Goal: Check status: Check status

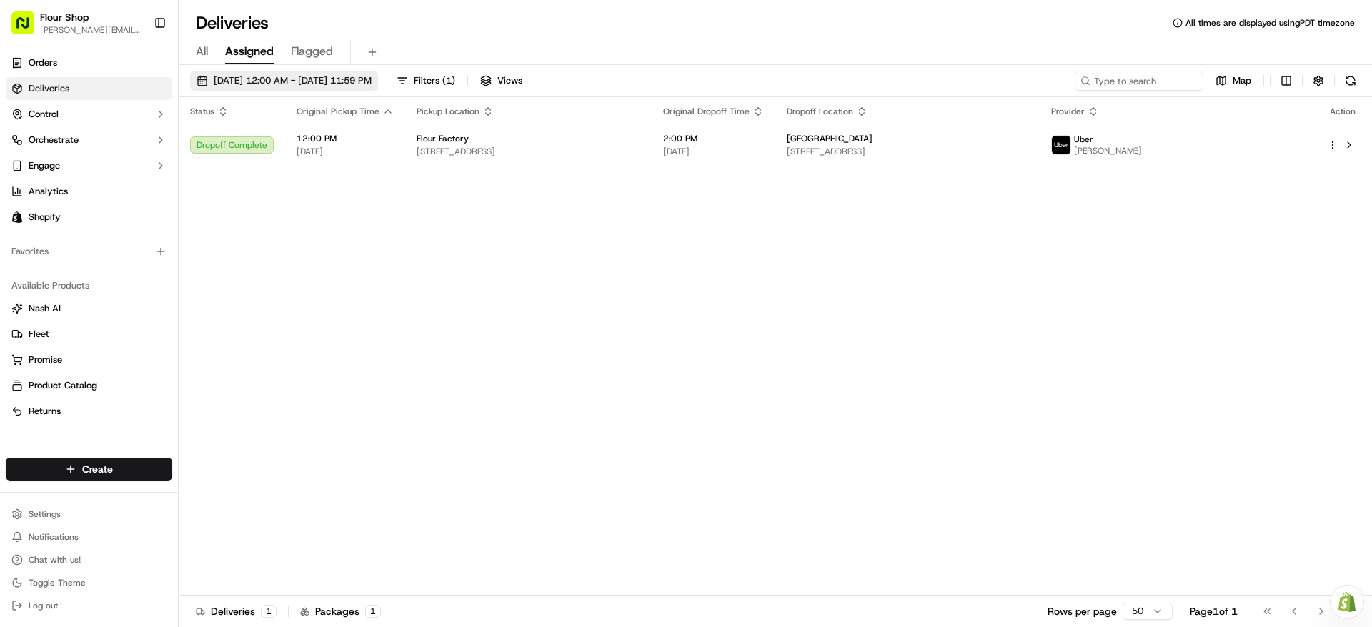
click at [370, 73] on button "[DATE] 12:00 AM - [DATE] 11:59 PM" at bounding box center [284, 81] width 188 height 20
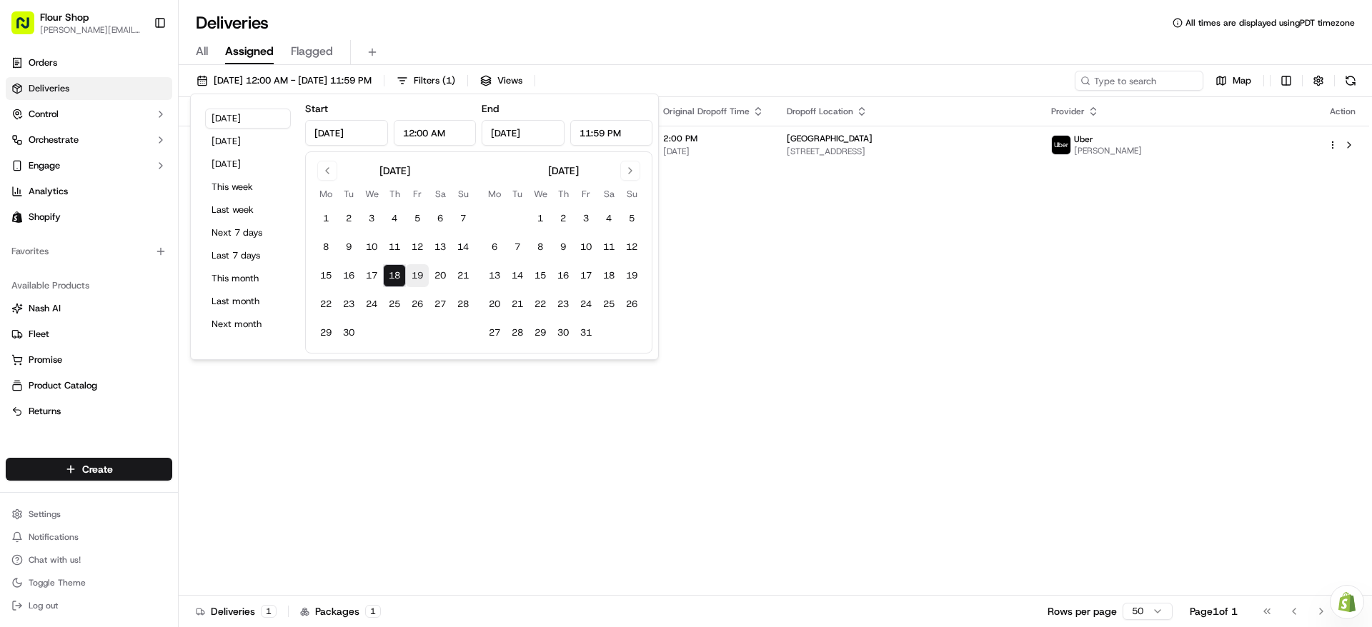
click at [417, 281] on button "19" at bounding box center [417, 275] width 23 height 23
type input "[DATE]"
click at [417, 281] on button "19" at bounding box center [417, 275] width 23 height 23
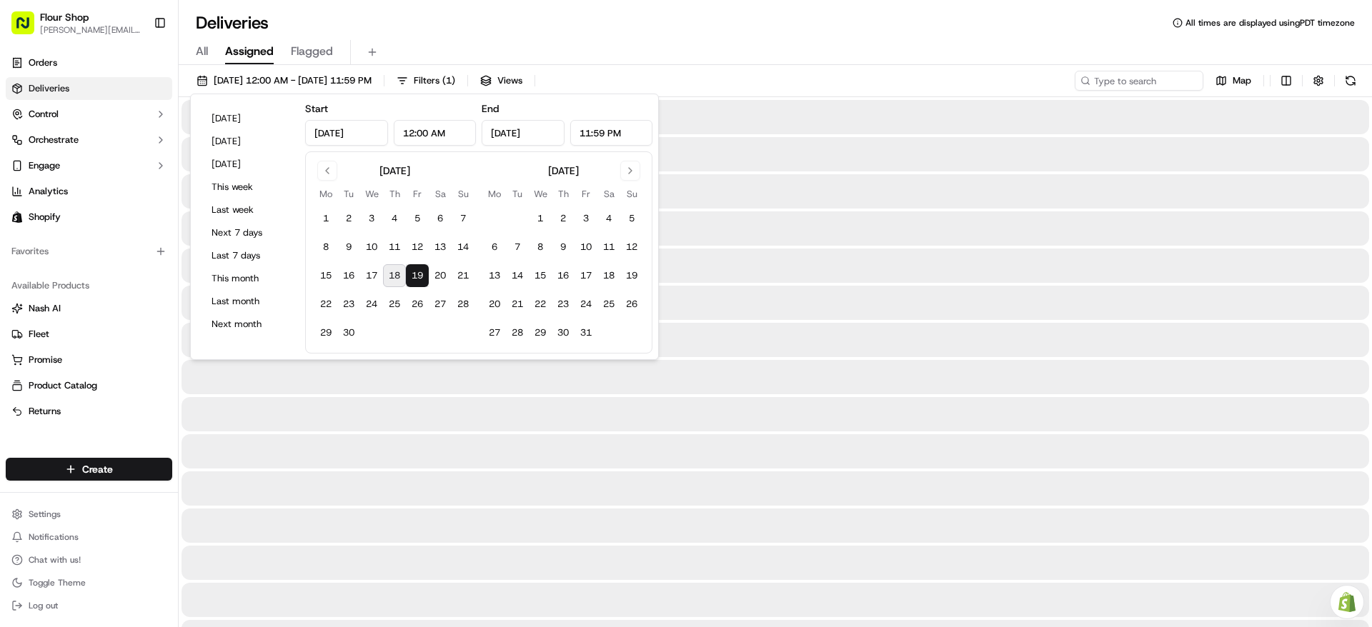
click at [417, 281] on button "19" at bounding box center [417, 275] width 23 height 23
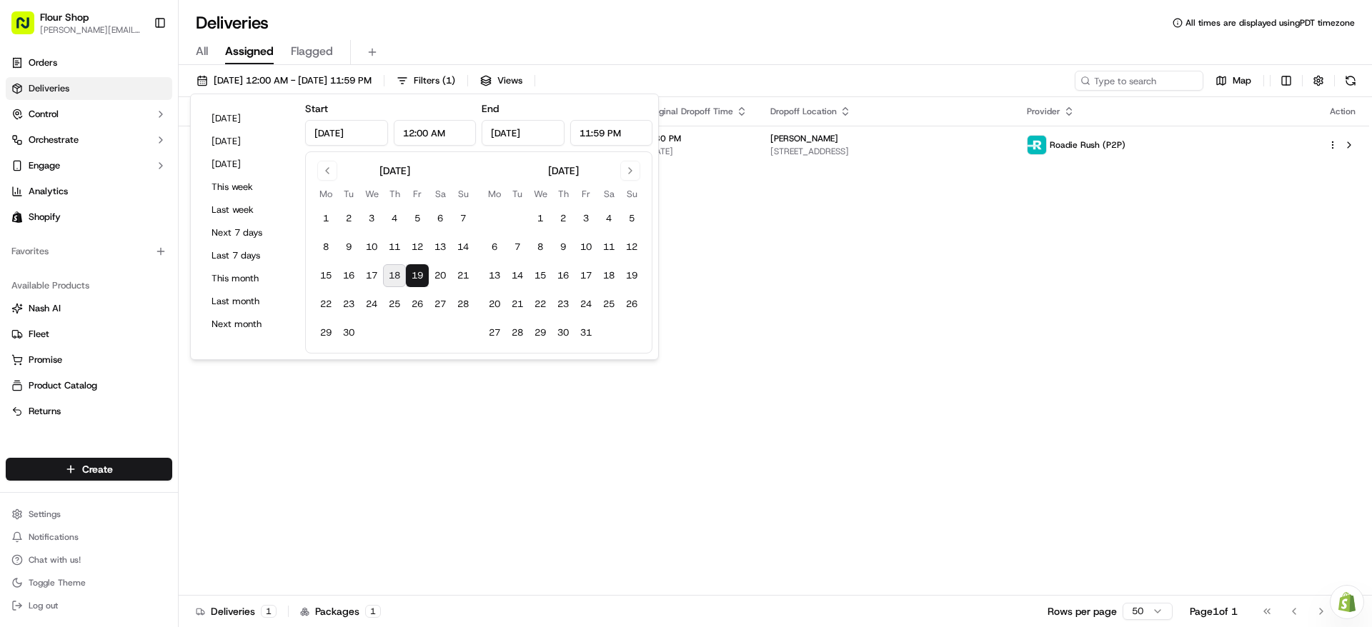
click at [1007, 374] on div "Status Original Pickup Time Pickup Location Original Dropoff Time Dropoff Locat…" at bounding box center [774, 346] width 1190 height 499
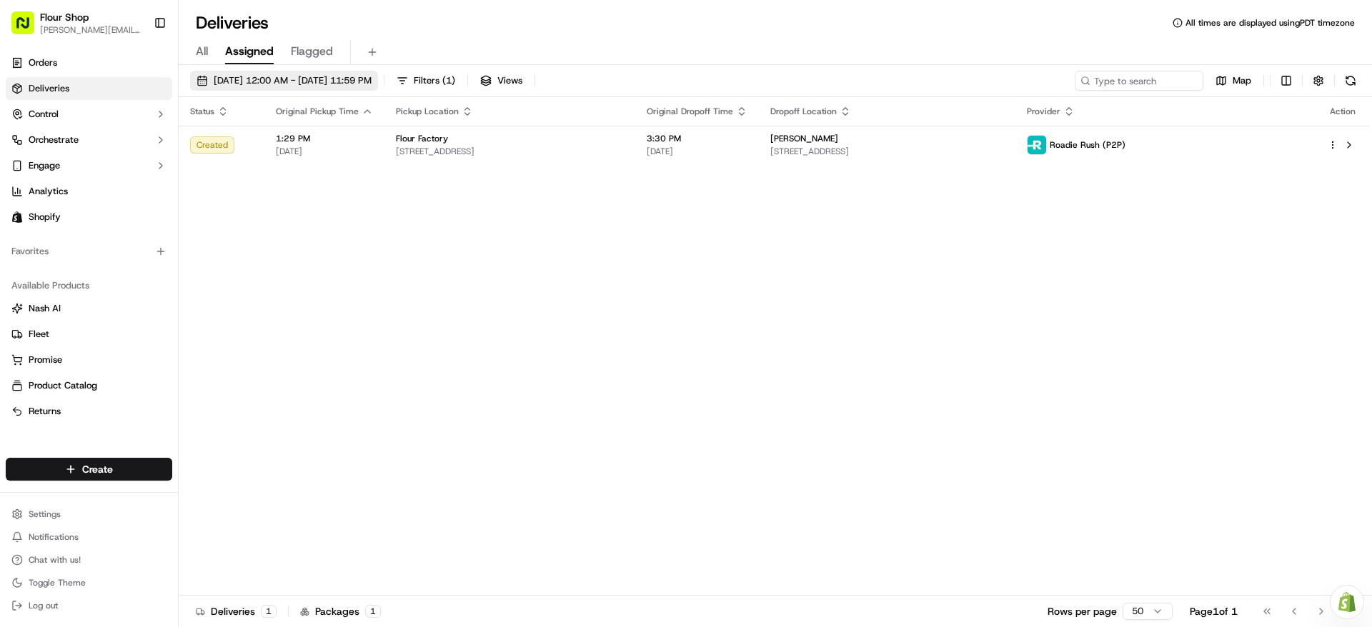
click at [366, 76] on span "[DATE] 12:00 AM - [DATE] 11:59 PM" at bounding box center [293, 80] width 158 height 13
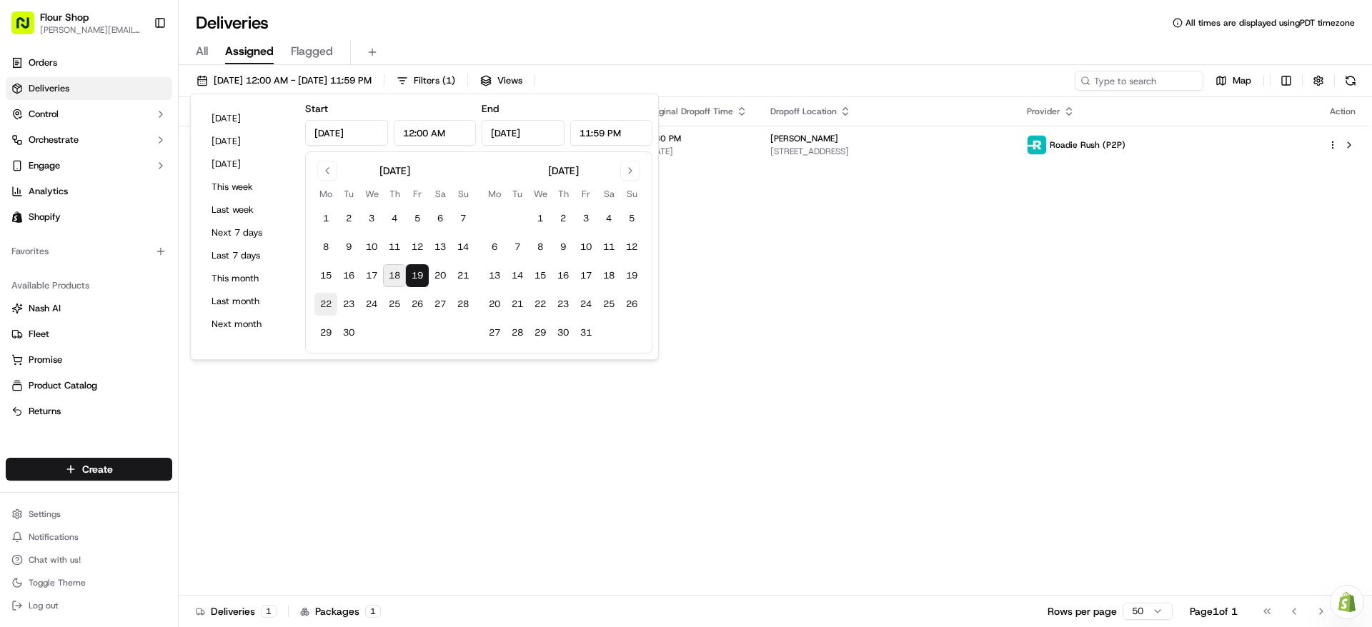
click at [329, 304] on button "22" at bounding box center [325, 304] width 23 height 23
type input "[DATE]"
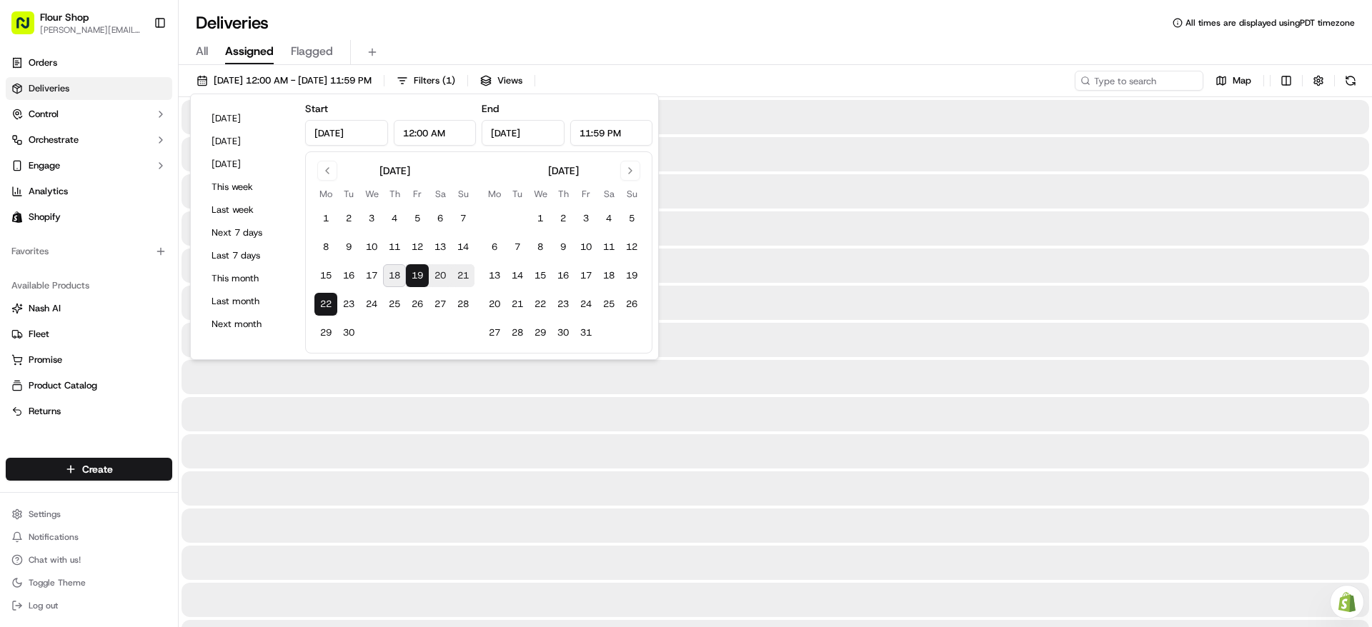
click at [329, 304] on button "22" at bounding box center [325, 304] width 23 height 23
type input "[DATE]"
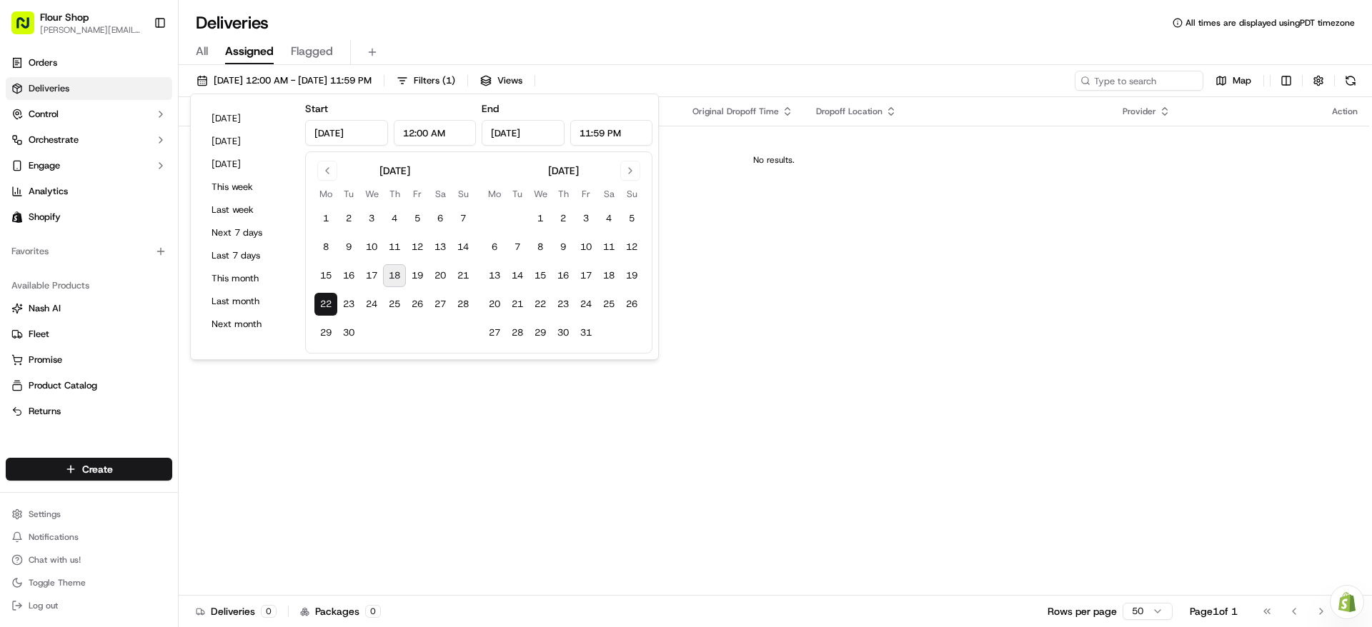
click at [955, 344] on div "Status Original Pickup Time Pickup Location Original Dropoff Time Dropoff Locat…" at bounding box center [774, 346] width 1190 height 499
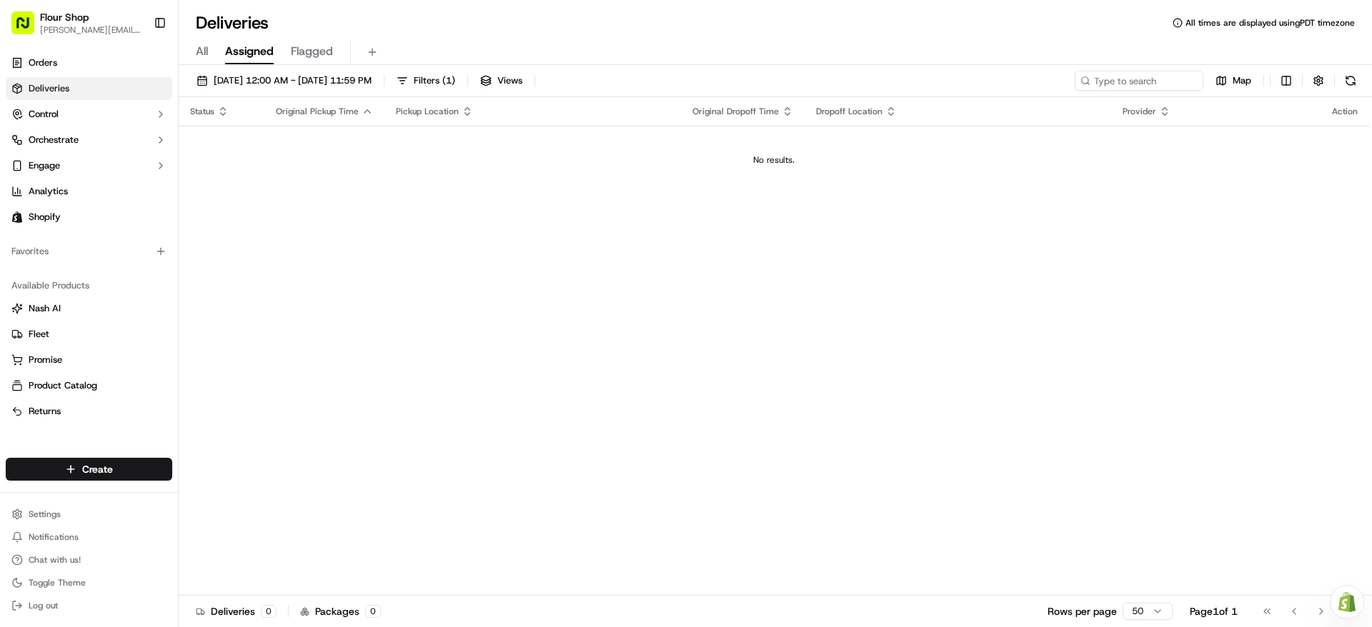
click at [189, 55] on div "All Assigned Flagged" at bounding box center [775, 52] width 1193 height 25
click at [193, 56] on div "All Assigned Flagged" at bounding box center [775, 52] width 1193 height 25
click at [213, 56] on div "All Assigned Flagged" at bounding box center [775, 52] width 1193 height 25
click at [209, 56] on div "All Assigned Flagged" at bounding box center [775, 52] width 1193 height 25
click at [206, 54] on span "All" at bounding box center [202, 51] width 12 height 17
